Goal: Transaction & Acquisition: Purchase product/service

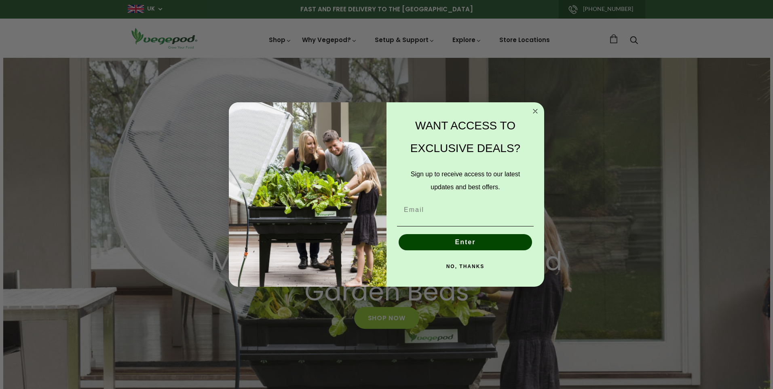
click at [534, 109] on circle "Close dialog" at bounding box center [535, 110] width 9 height 9
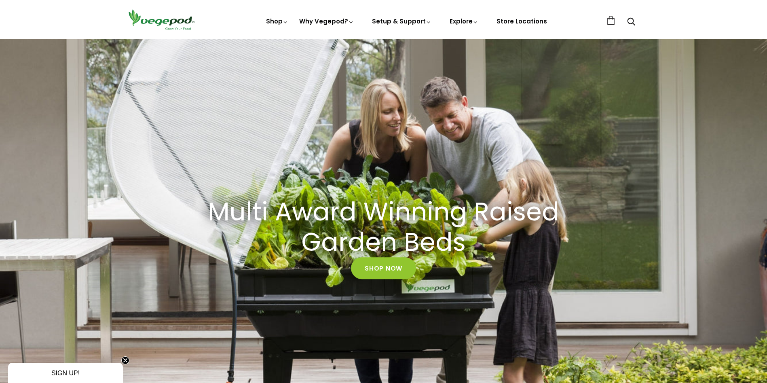
scroll to position [40, 0]
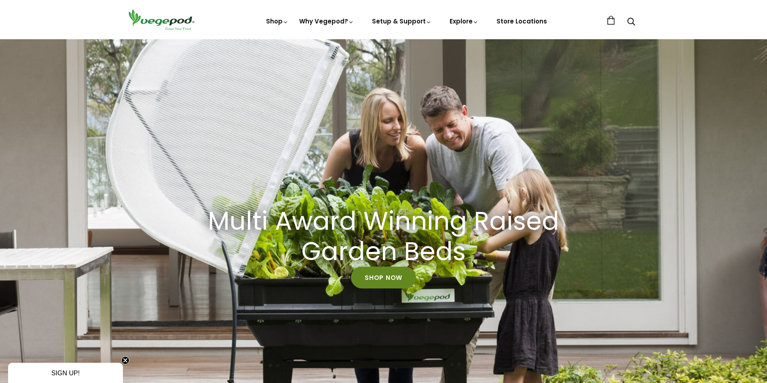
click at [394, 278] on link "Shop Now" at bounding box center [383, 278] width 65 height 22
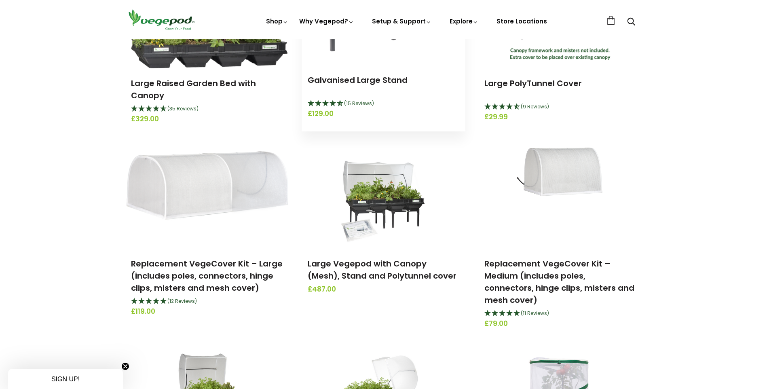
scroll to position [202, 0]
